Goal: Information Seeking & Learning: Learn about a topic

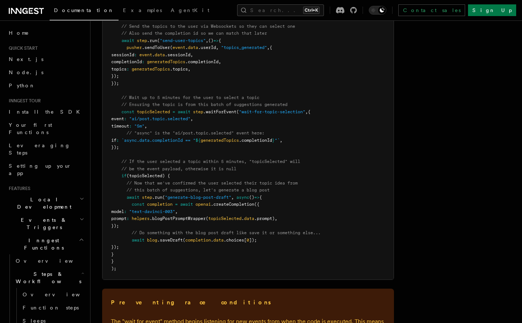
scroll to position [166, 0]
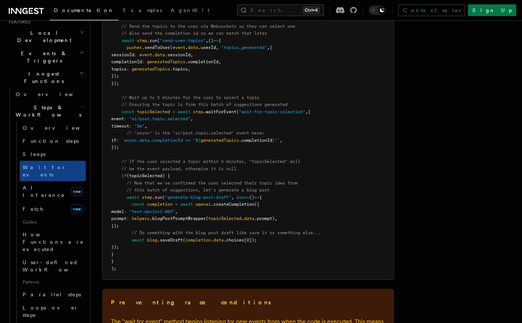
click at [34, 8] on icon at bounding box center [26, 11] width 35 height 9
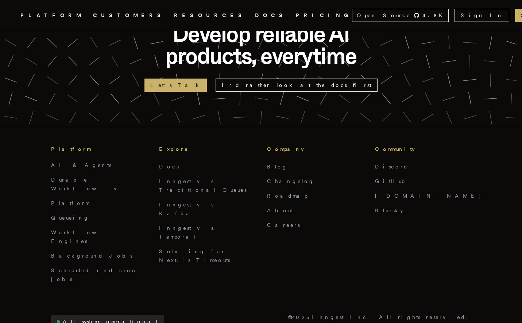
scroll to position [1747, 0]
click at [184, 224] on link "Inngest vs. Temporal" at bounding box center [189, 231] width 60 height 15
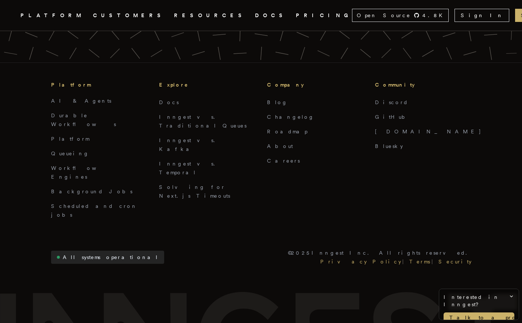
scroll to position [1886, 0]
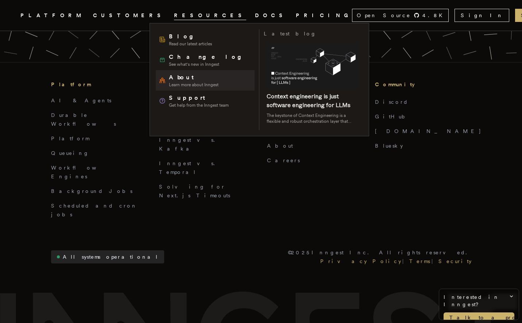
click at [184, 77] on span "About" at bounding box center [194, 77] width 50 height 9
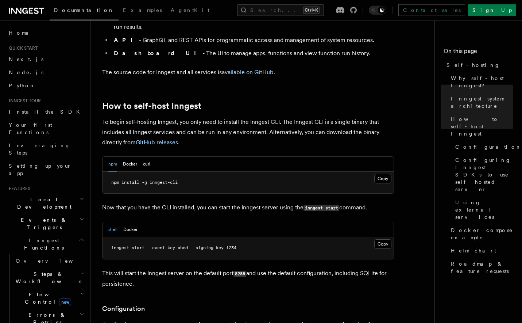
scroll to position [666, 0]
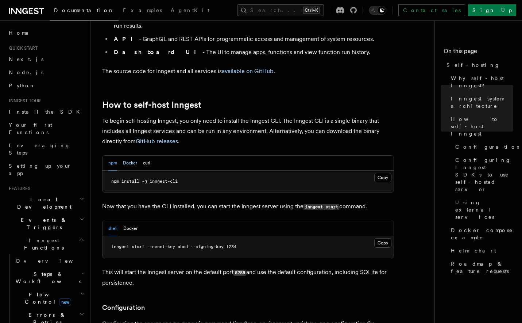
click at [135, 155] on button "Docker" at bounding box center [130, 162] width 14 height 15
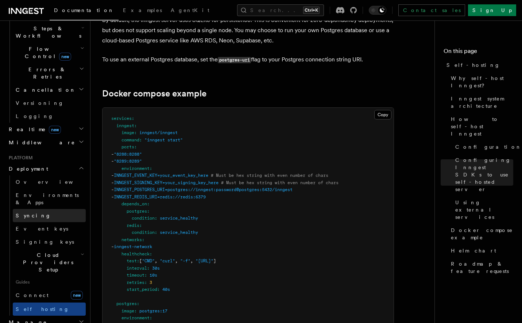
scroll to position [250, 0]
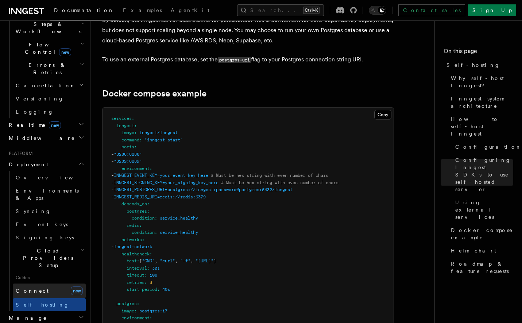
click at [49, 283] on link "Connect new" at bounding box center [49, 290] width 73 height 15
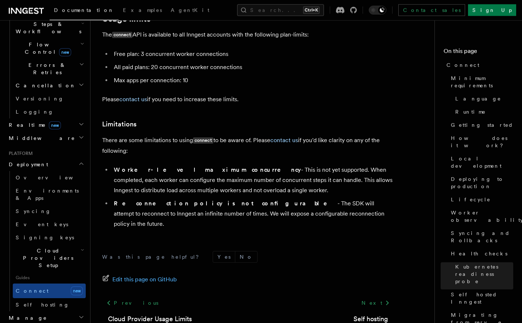
scroll to position [3844, 0]
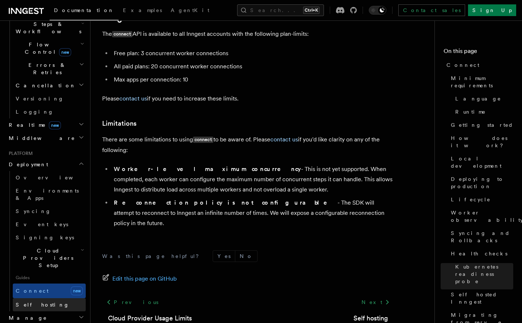
click at [38, 301] on span "Self hosting" at bounding box center [43, 304] width 54 height 6
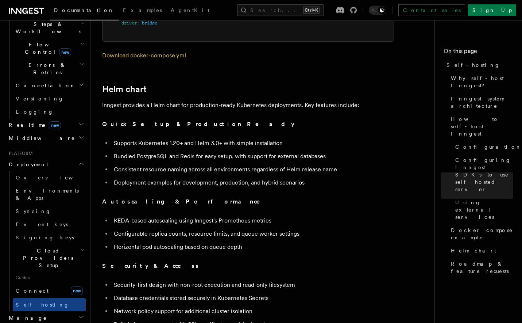
scroll to position [2454, 0]
click at [47, 311] on h2 "Manage" at bounding box center [46, 317] width 80 height 13
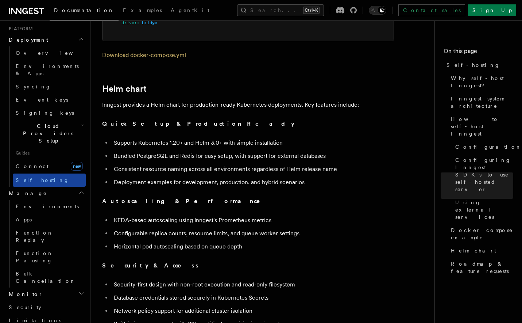
scroll to position [374, 0]
click at [61, 287] on h2 "Monitor" at bounding box center [46, 293] width 80 height 13
